Goal: Task Accomplishment & Management: Manage account settings

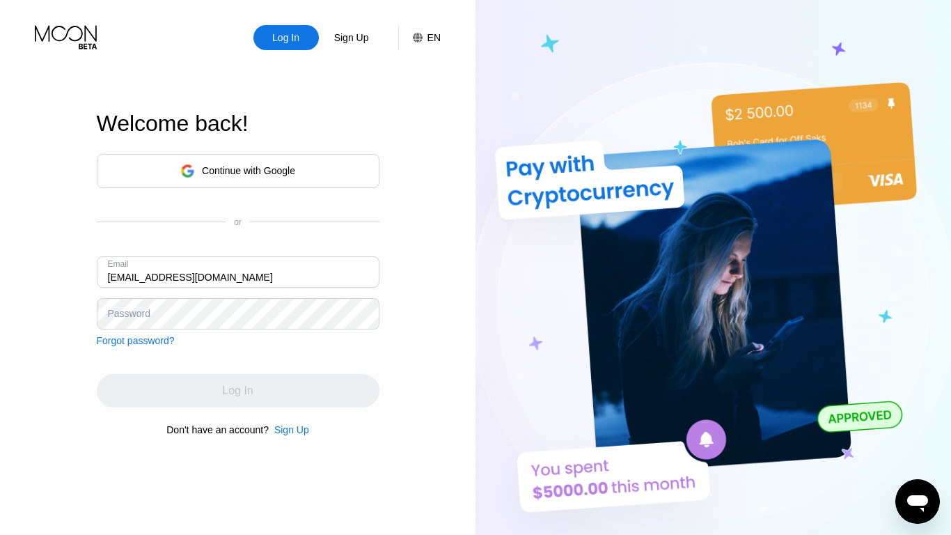
type input "[EMAIL_ADDRESS][DOMAIN_NAME]"
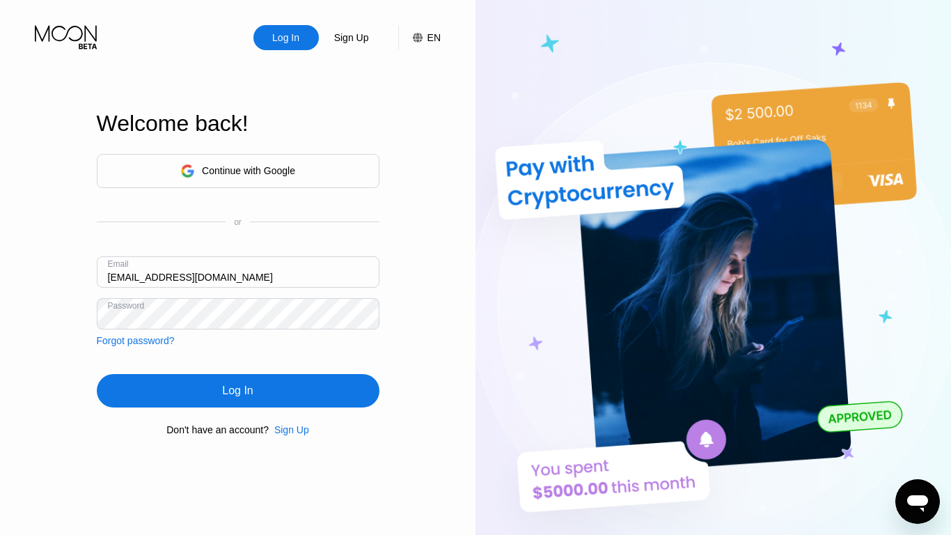
click at [237, 393] on div "Log In" at bounding box center [237, 391] width 31 height 14
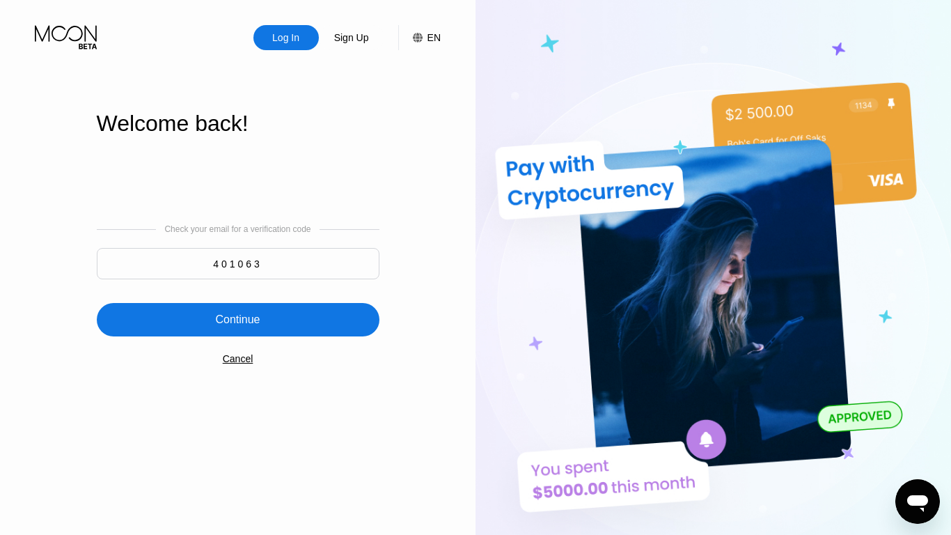
type input "401063"
click at [237, 321] on div "Continue" at bounding box center [237, 320] width 45 height 14
